Goal: Task Accomplishment & Management: Manage account settings

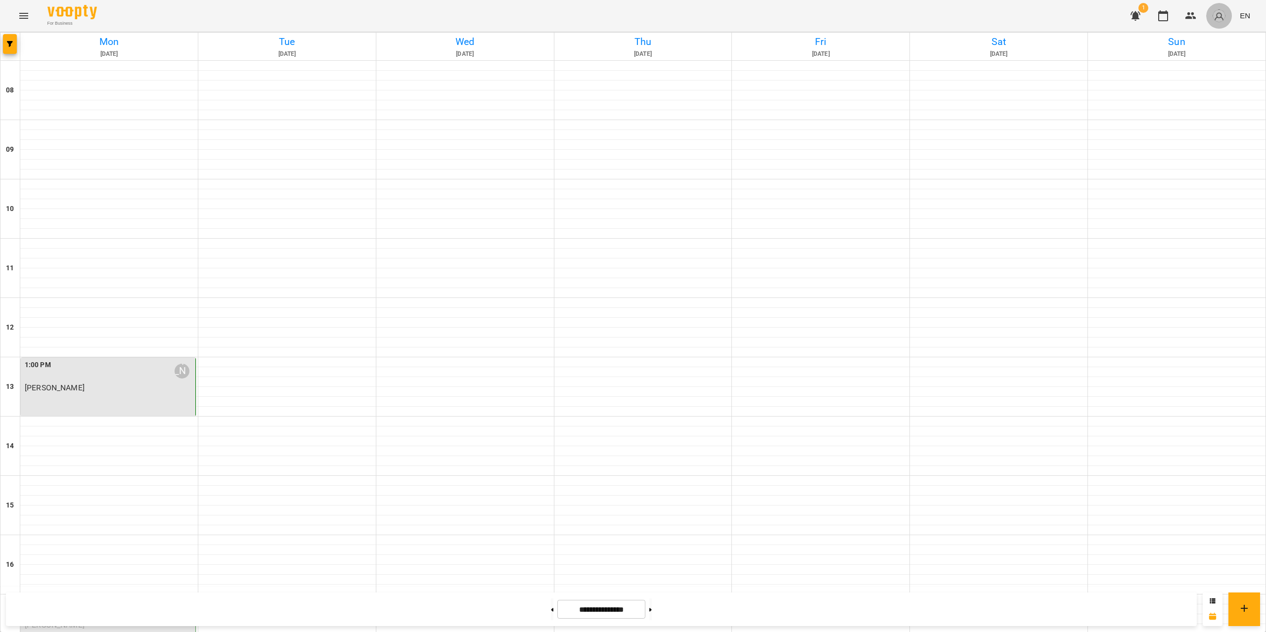
click at [1216, 21] on img "button" at bounding box center [1219, 16] width 14 height 14
click at [1189, 19] on div at bounding box center [633, 316] width 1266 height 632
click at [1191, 14] on icon "button" at bounding box center [1191, 16] width 12 height 12
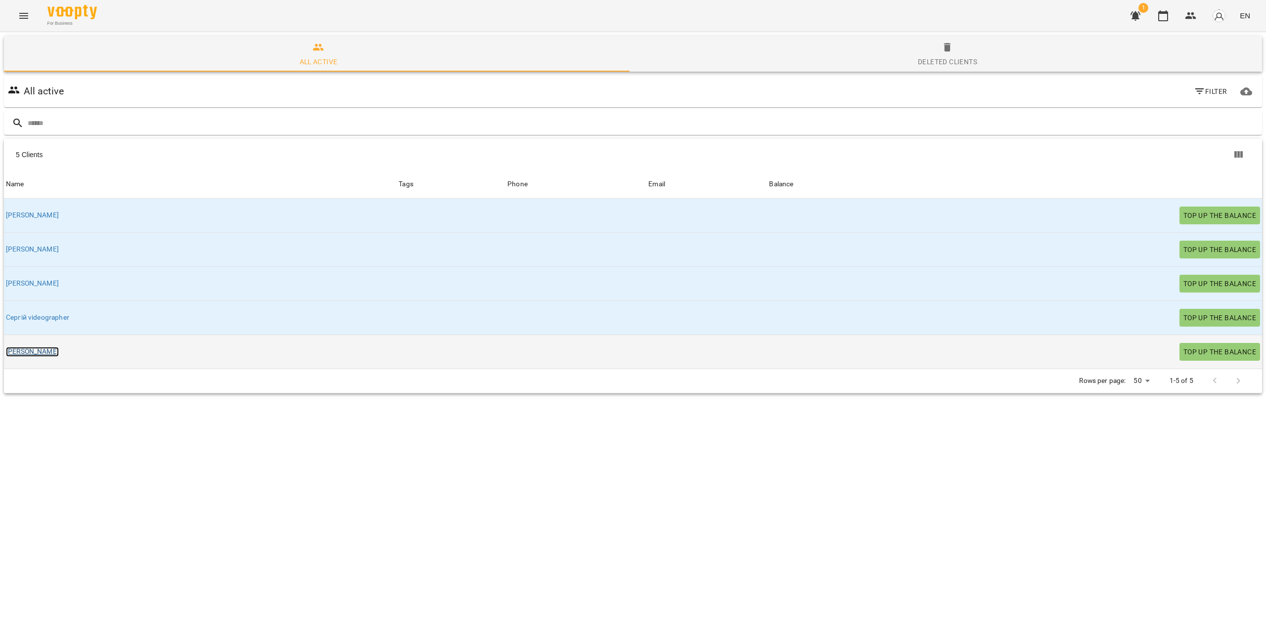
click at [16, 350] on link "[PERSON_NAME]" at bounding box center [32, 352] width 53 height 10
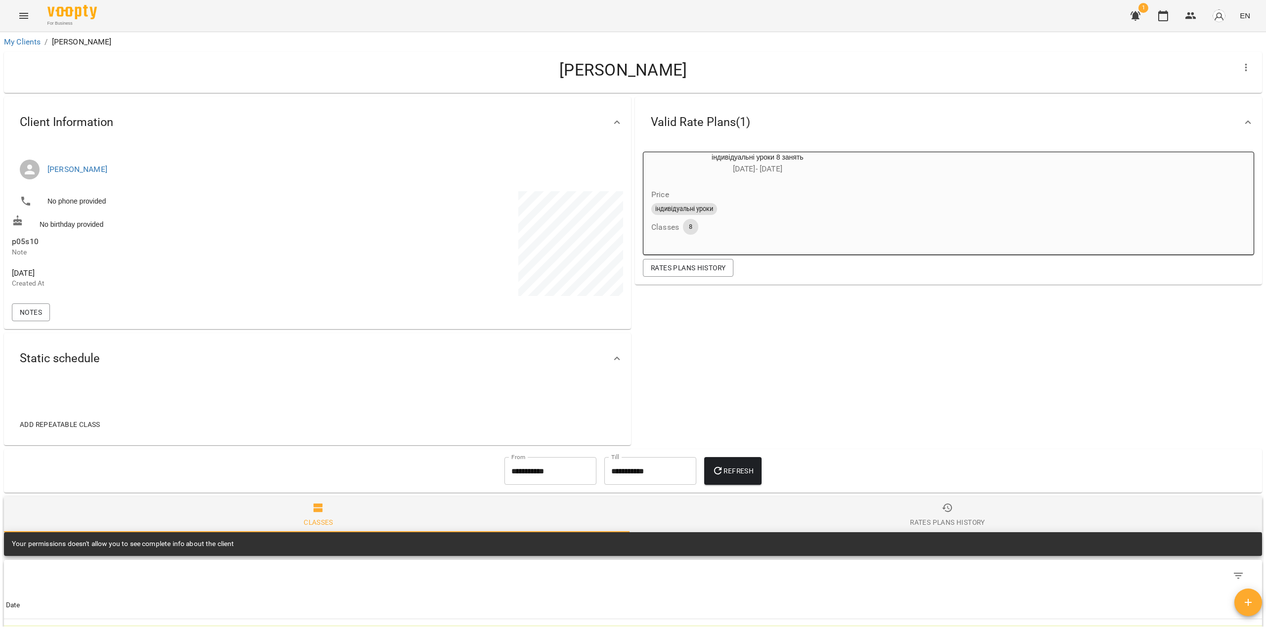
click at [26, 244] on span "p05s10" at bounding box center [25, 241] width 27 height 9
copy span "p05s10"
click at [28, 242] on span "p05s10" at bounding box center [25, 241] width 27 height 9
click at [33, 240] on span "p05s10" at bounding box center [25, 241] width 27 height 9
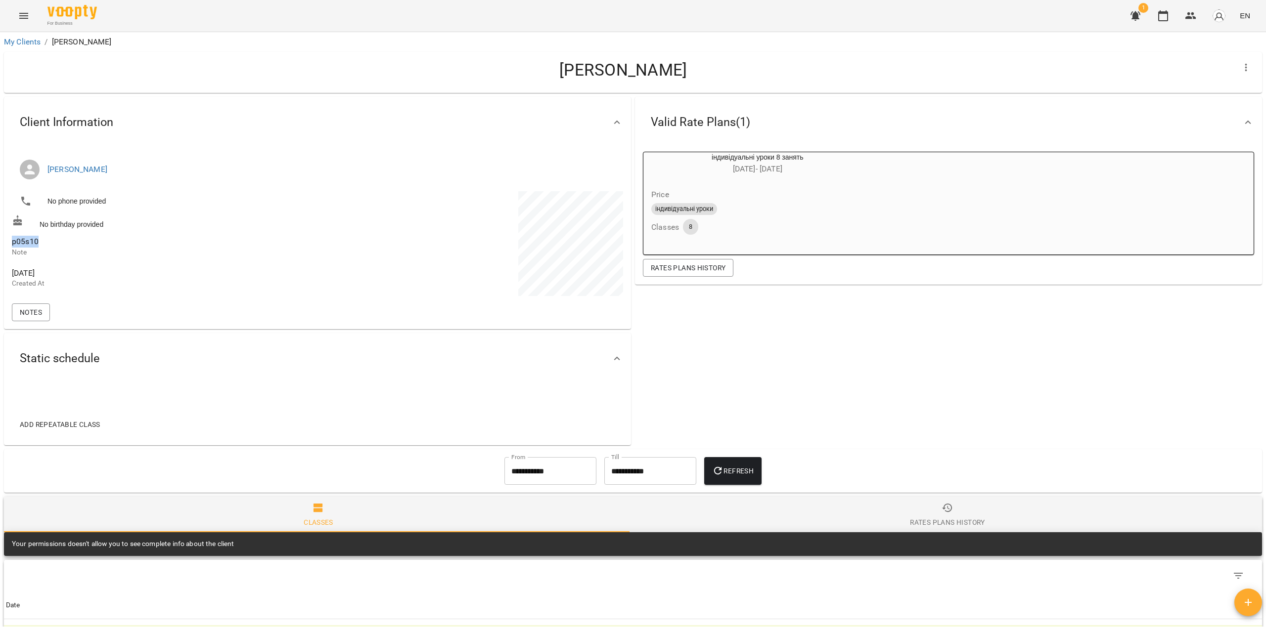
click at [33, 240] on span "p05s10" at bounding box center [25, 241] width 27 height 9
copy span "p05s10"
click at [49, 241] on span "p05s10" at bounding box center [164, 242] width 304 height 12
click at [616, 357] on icon at bounding box center [617, 359] width 12 height 12
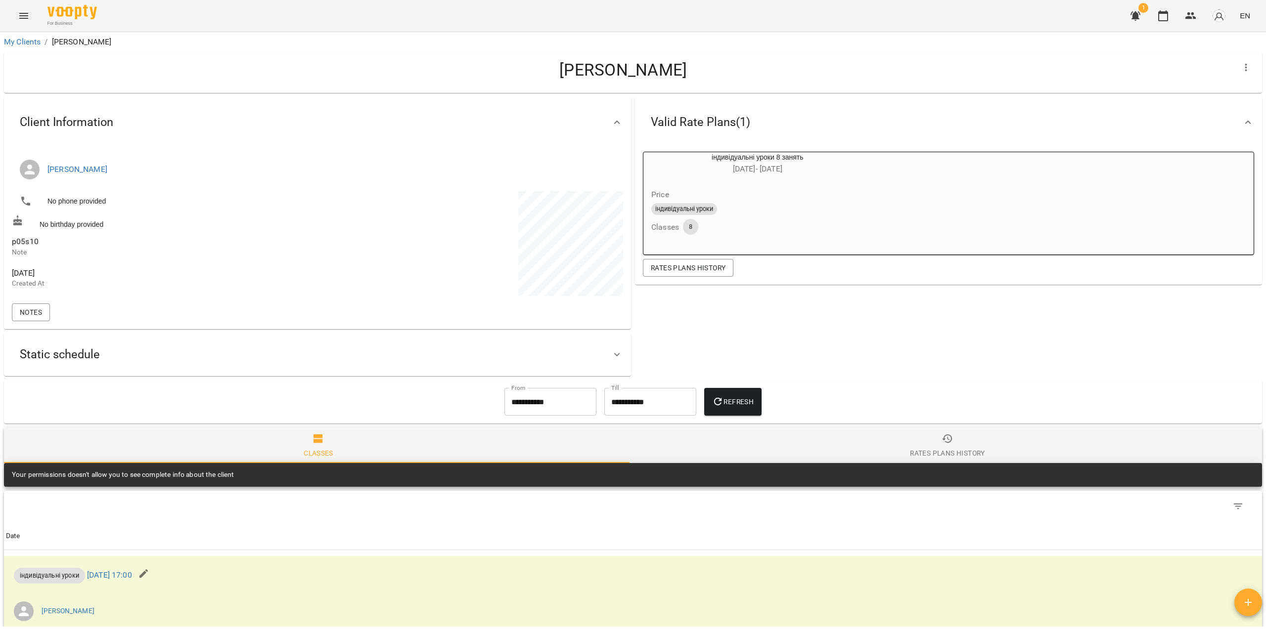
click at [615, 356] on icon at bounding box center [617, 355] width 12 height 12
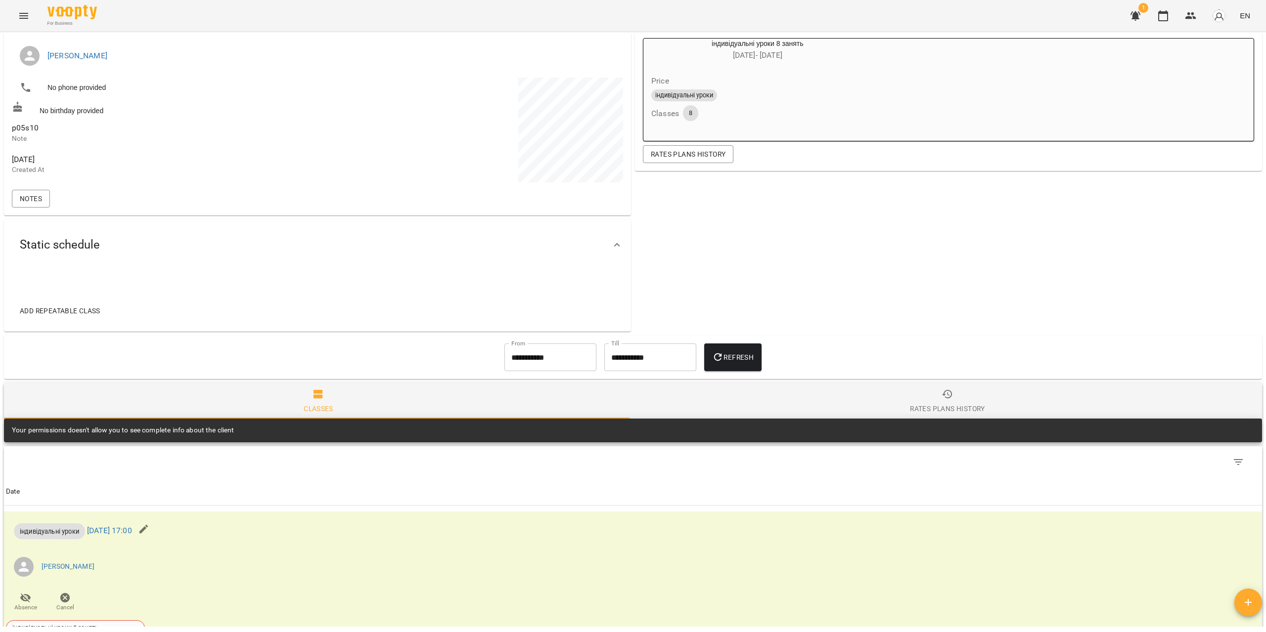
scroll to position [148, 0]
